Goal: Obtain resource: Obtain resource

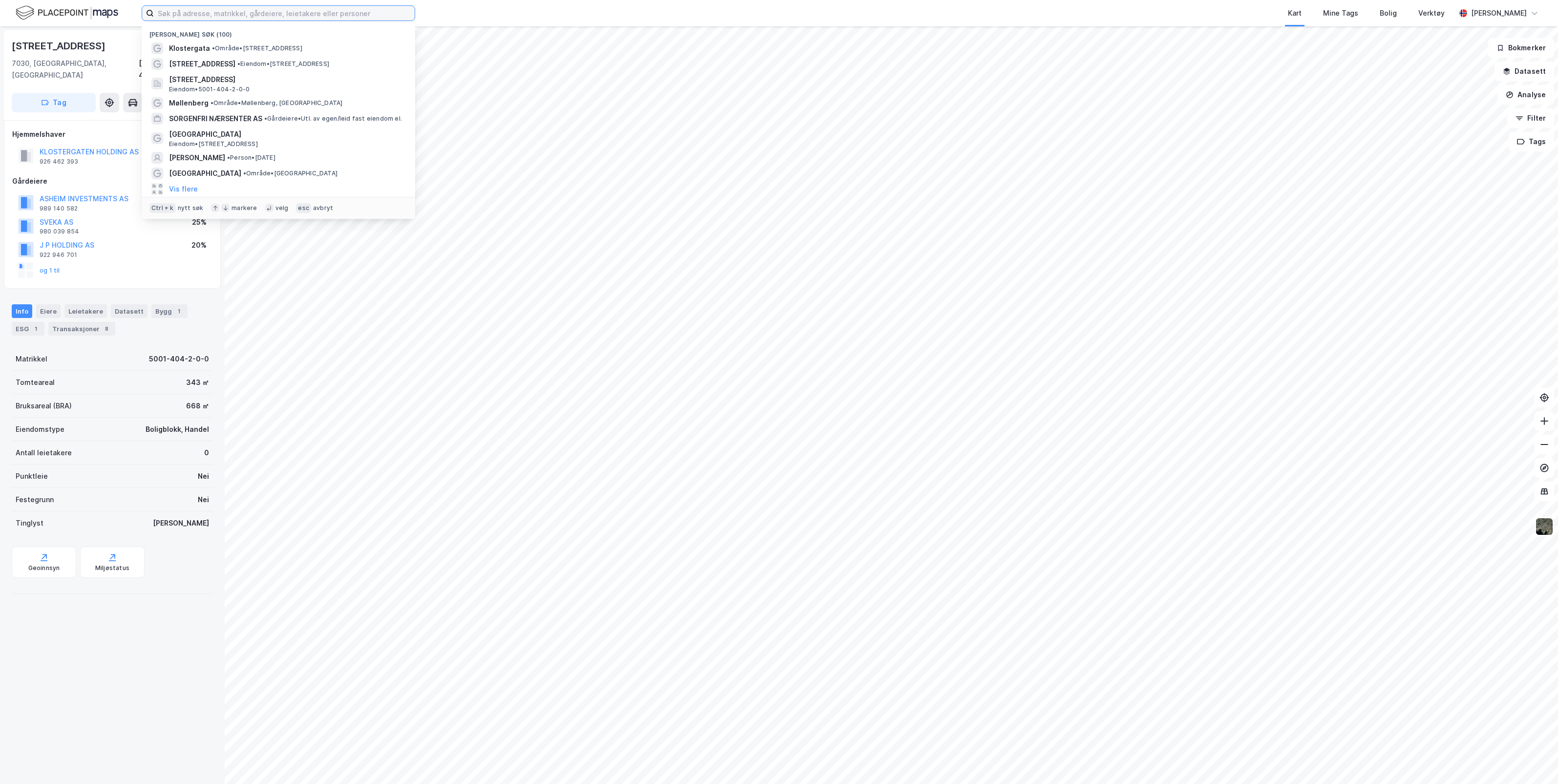
click at [306, 13] on input at bounding box center [284, 13] width 260 height 15
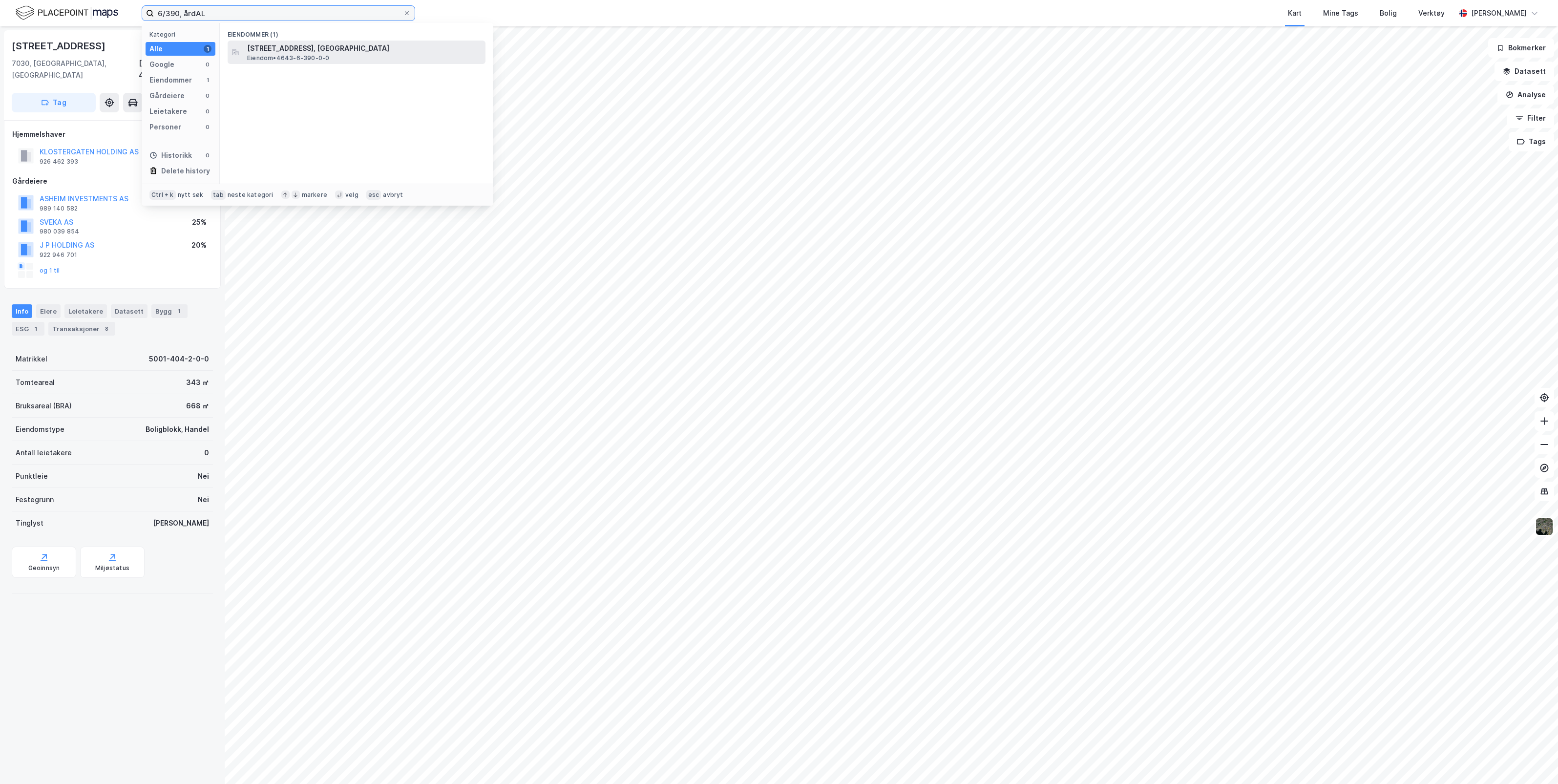
type input "6/390, årdAL"
click at [323, 50] on span "[STREET_ADDRESS], [GEOGRAPHIC_DATA]" at bounding box center [364, 48] width 234 height 11
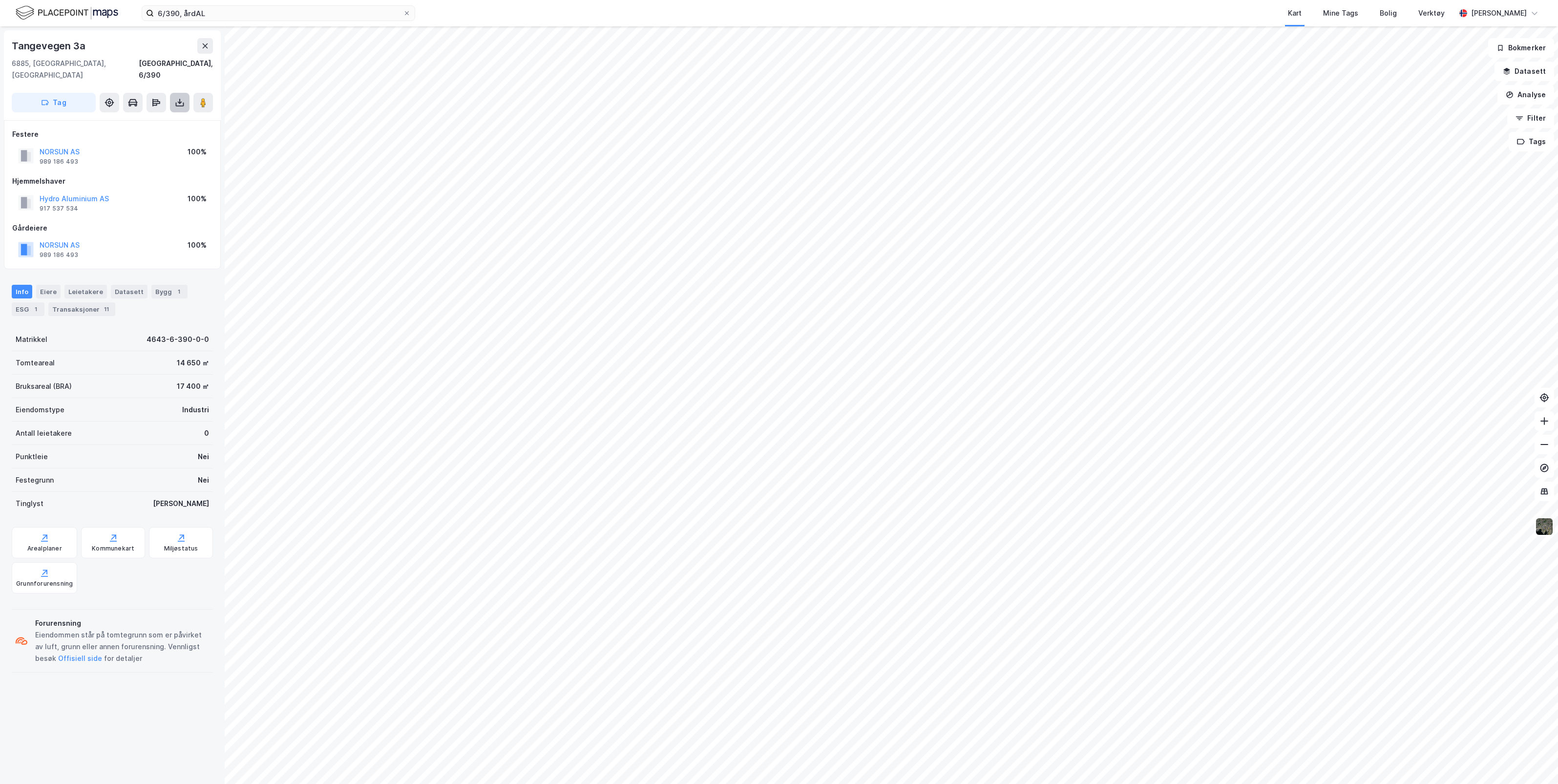
click at [179, 98] on icon at bounding box center [180, 102] width 9 height 9
